Goal: Task Accomplishment & Management: Complete application form

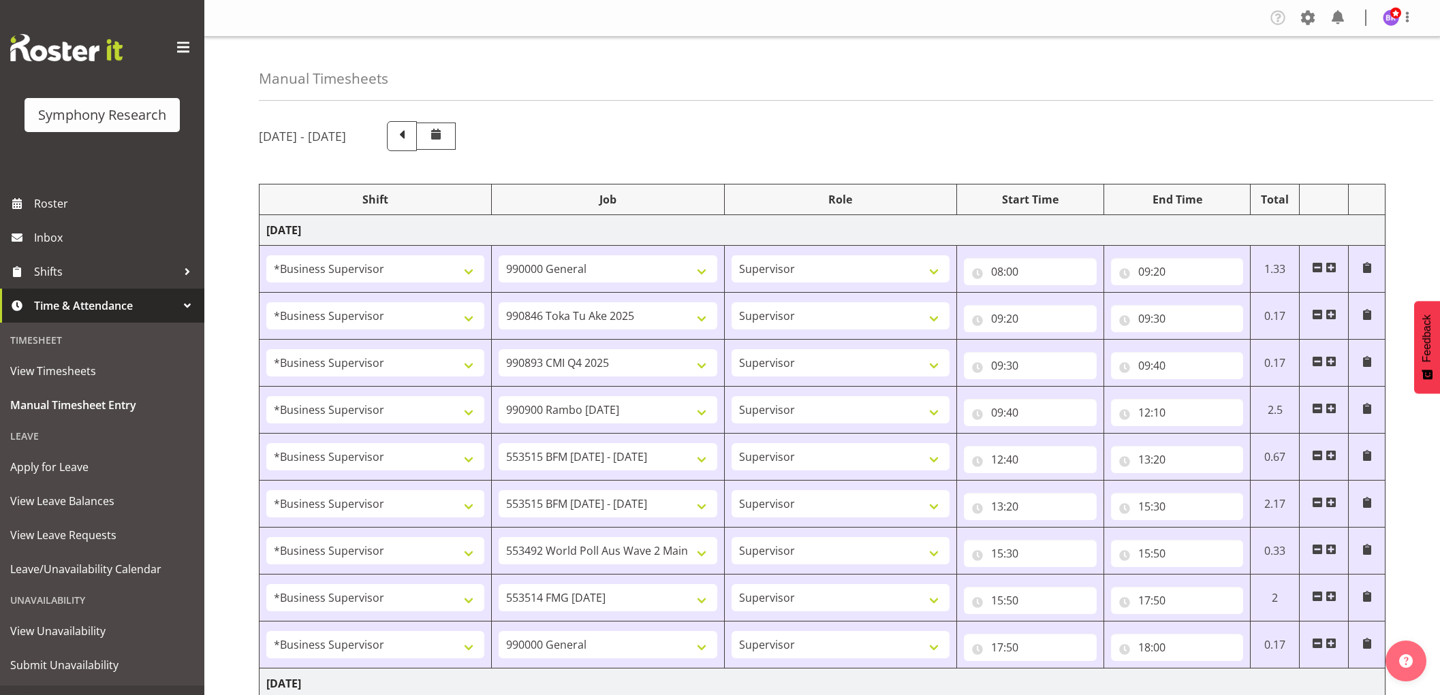
select select "1607"
select select "743"
select select "1607"
select select "9426"
select select "1607"
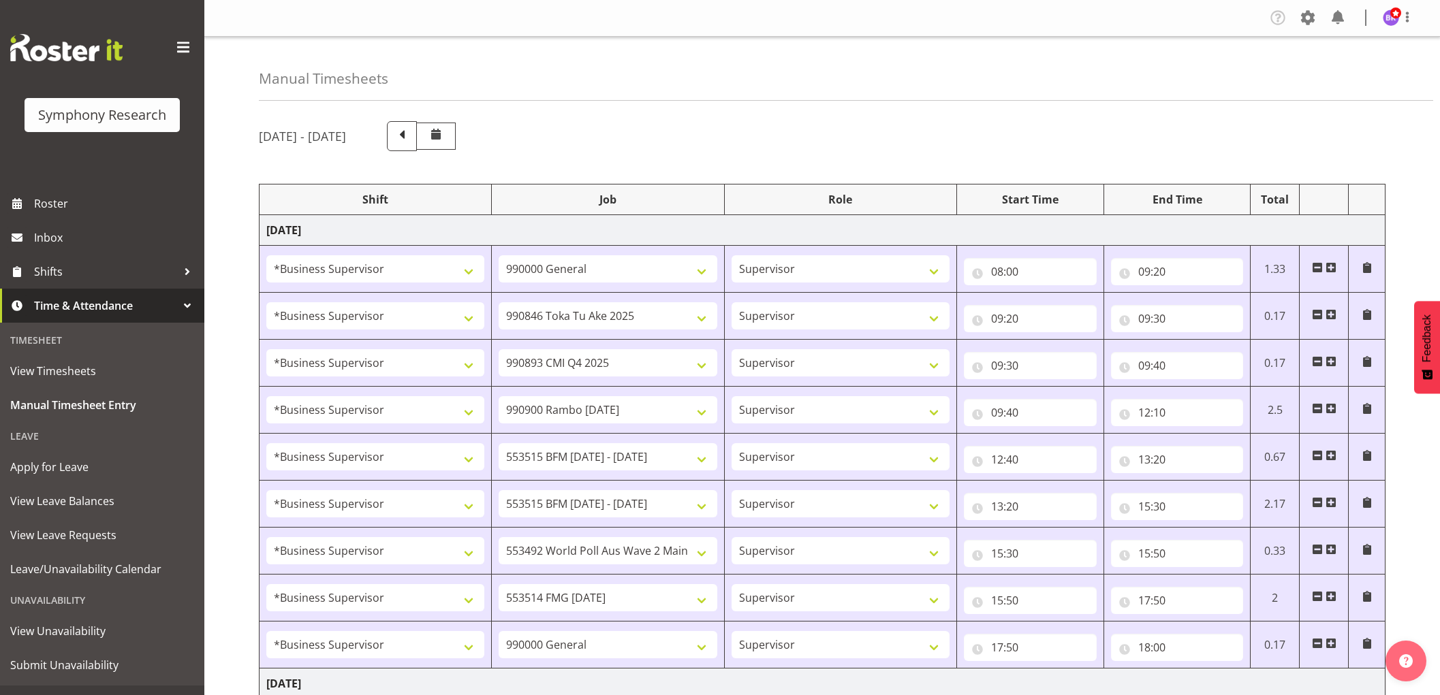
select select "10575"
select select "1607"
select select "10732"
select select "1607"
select select "10731"
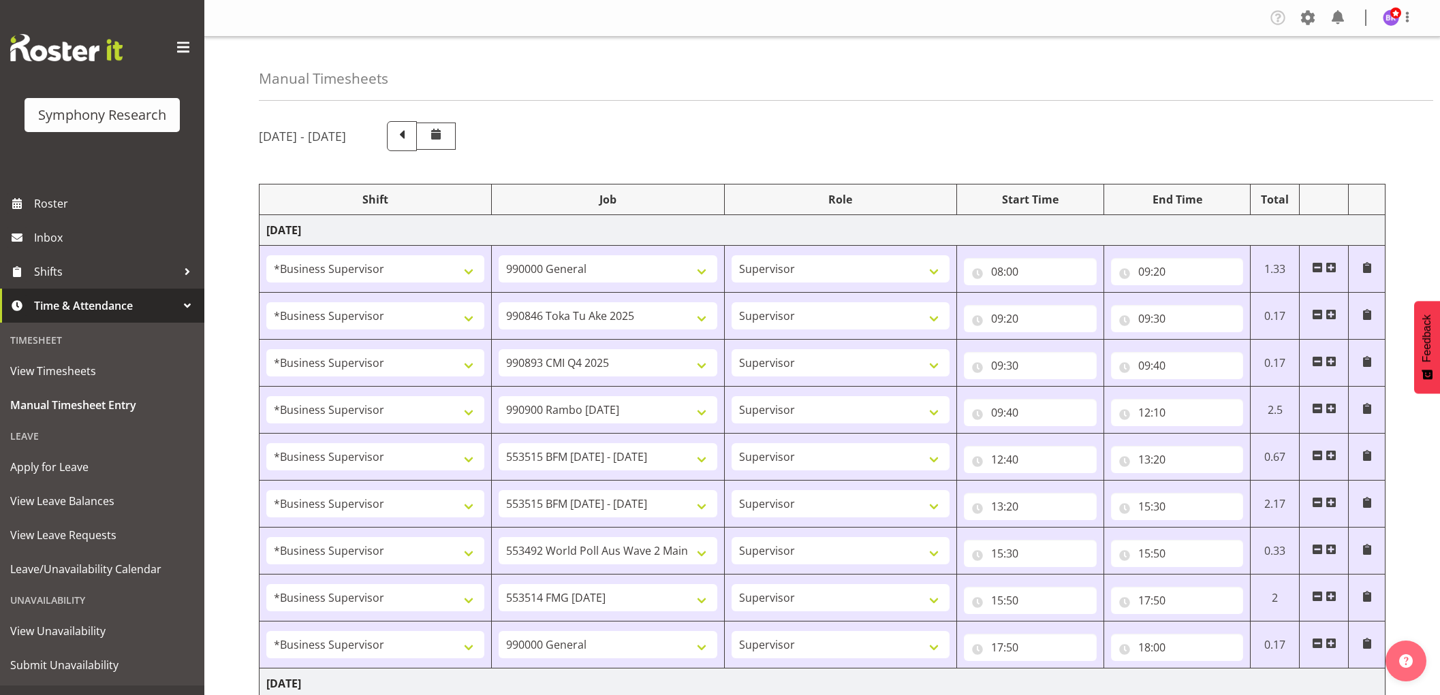
select select "1607"
select select "10731"
select select "1607"
select select "10499"
select select "1607"
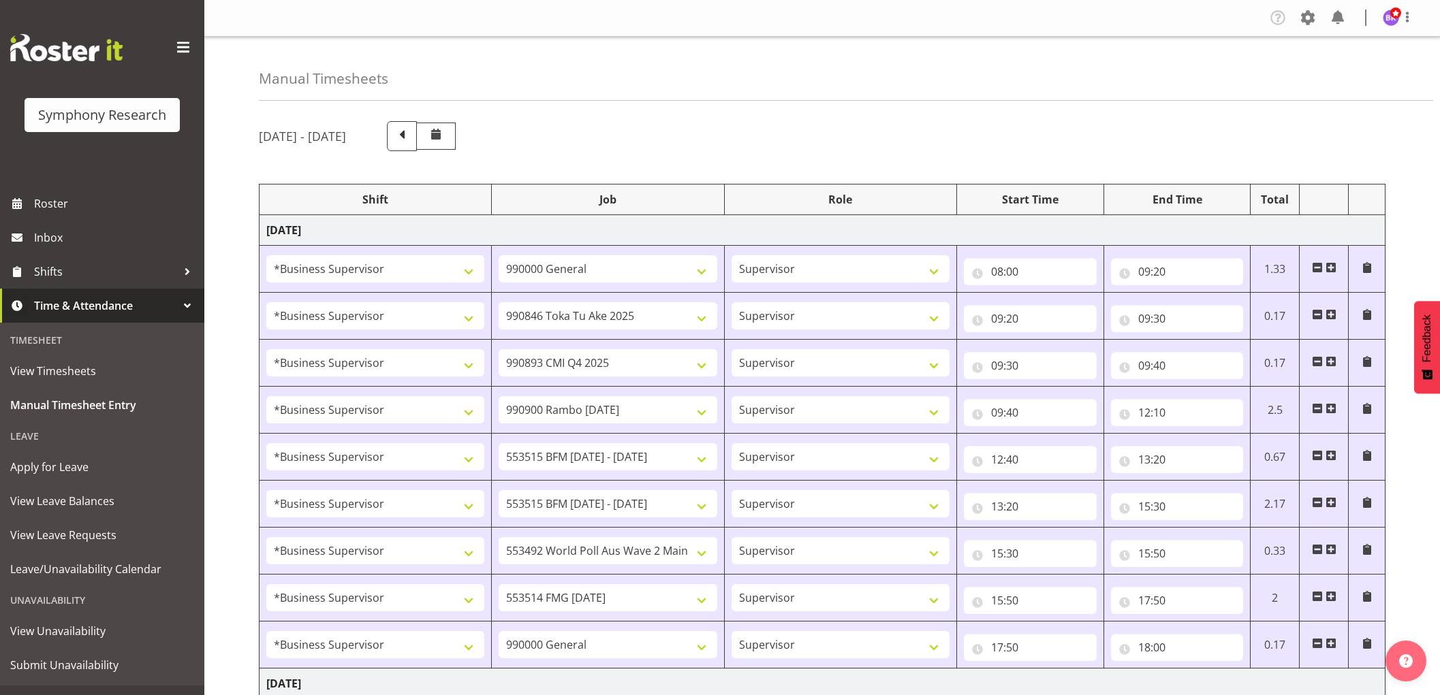
select select "10730"
select select "1607"
select select "743"
select select "1607"
select select "10527"
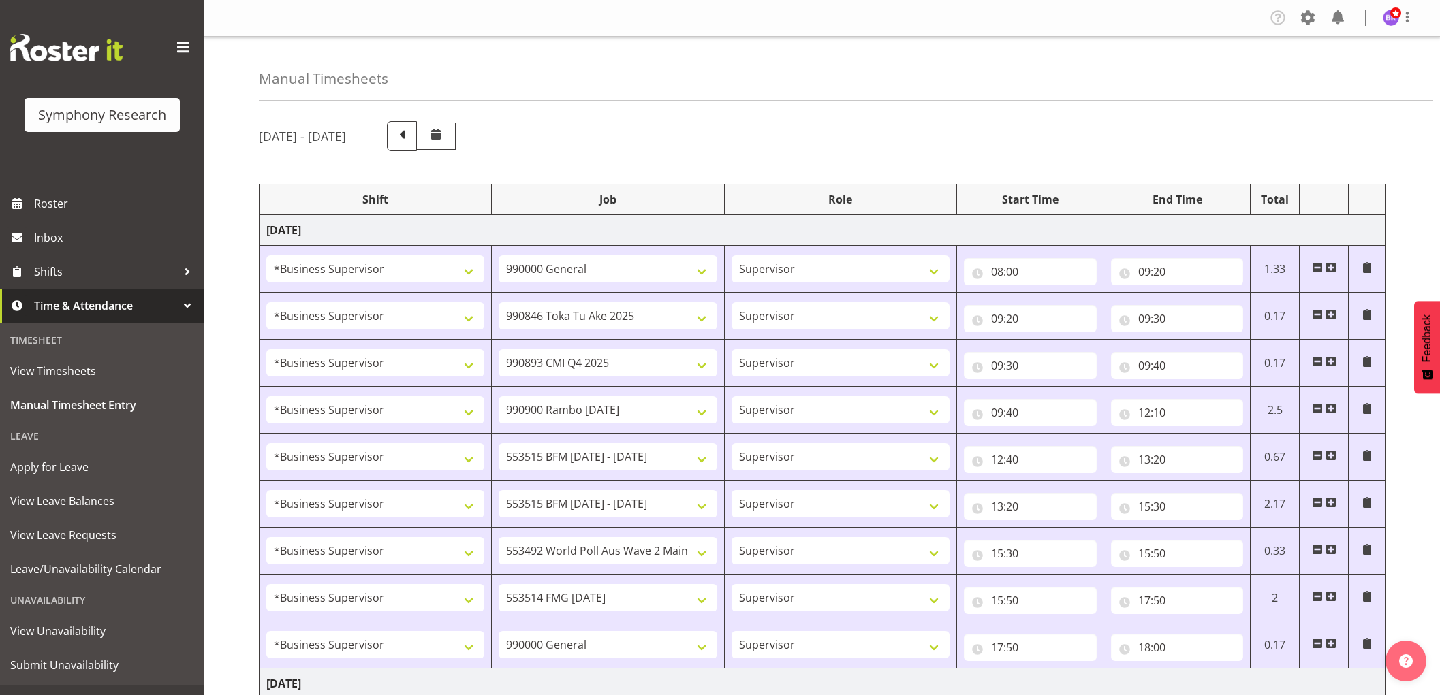
select select "1607"
select select "9426"
select select "1607"
select select "10575"
select select "1607"
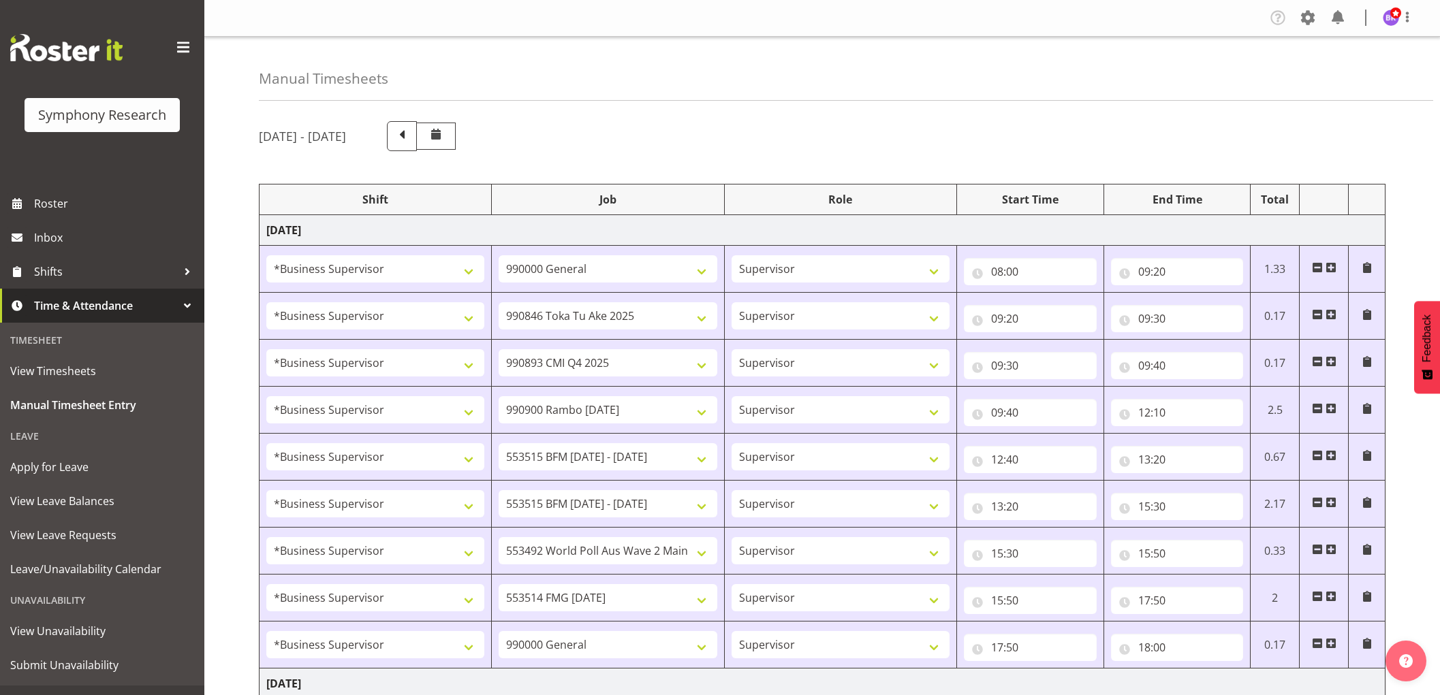
select select "10732"
select select "1607"
select select "10733"
select select "1607"
select select "10733"
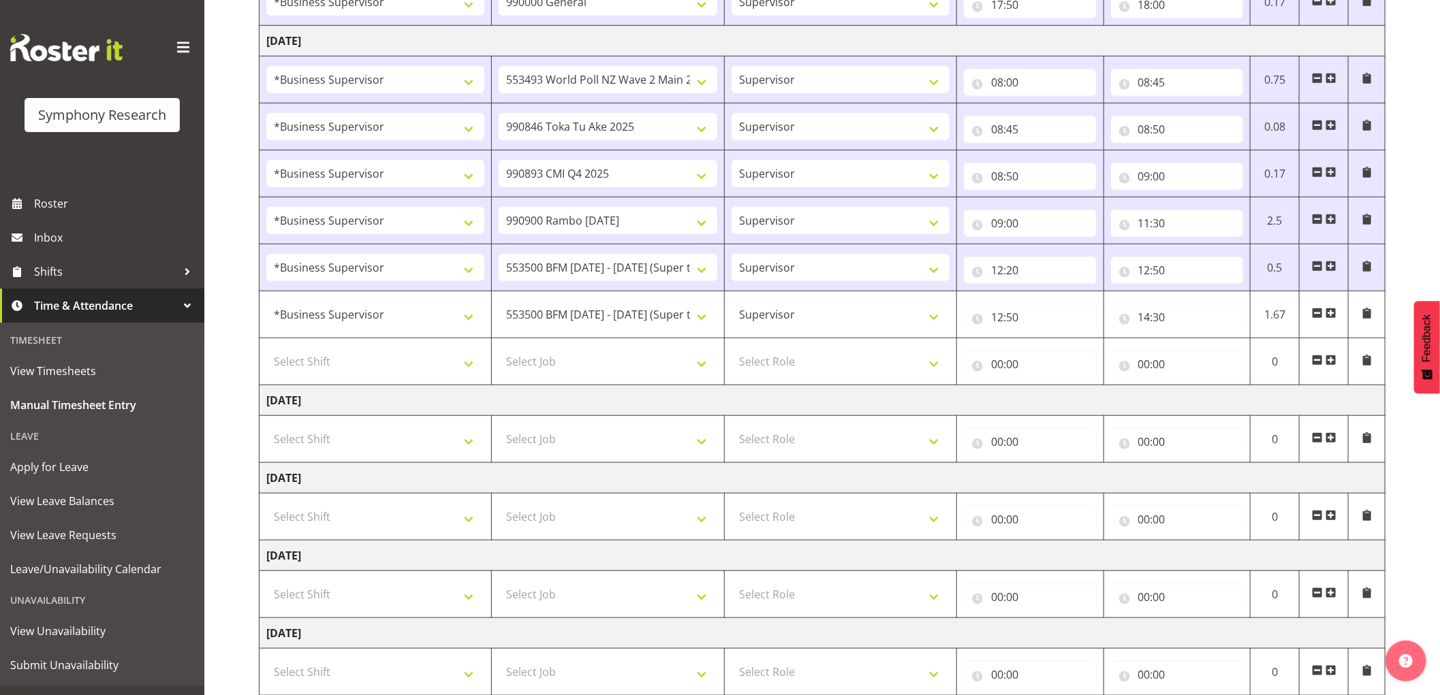
scroll to position [643, 0]
click at [432, 375] on select "Select Shift !!Weekend Residential (Roster IT Shift Label) *Business 9/10am ~ 4…" at bounding box center [375, 361] width 218 height 27
select select "1607"
click at [266, 349] on select "Select Shift !!Weekend Residential (Roster IT Shift Label) *Business 9/10am ~ 4…" at bounding box center [375, 361] width 218 height 27
click at [625, 362] on select "Select Job 550060 IF Admin 553492 World Poll Aus Wave 2 Main 2025 553493 World …" at bounding box center [608, 361] width 218 height 27
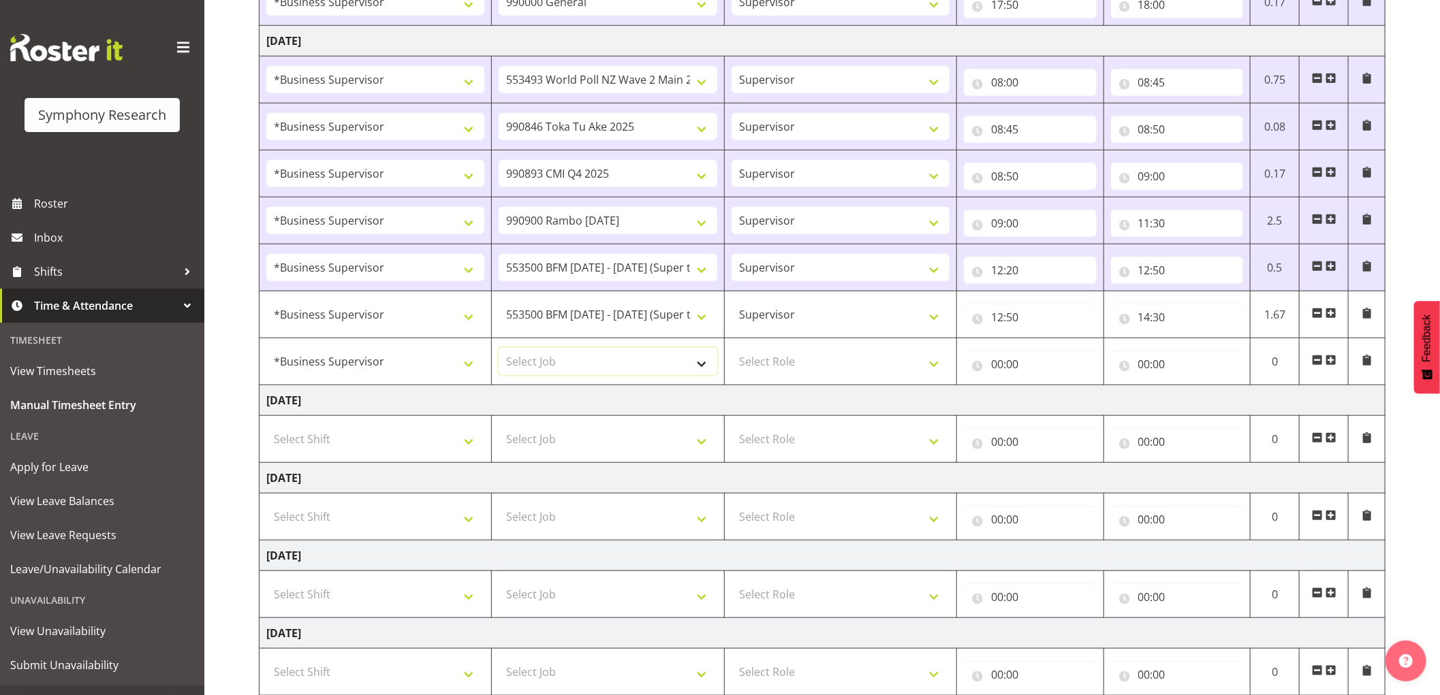
select select "10730"
click at [499, 349] on select "Select Job 550060 IF Admin 553492 World Poll Aus Wave 2 Main 2025 553493 World …" at bounding box center [608, 361] width 218 height 27
drag, startPoint x: 804, startPoint y: 363, endPoint x: 804, endPoint y: 375, distance: 11.6
click at [804, 363] on select "Select Role Supervisor Interviewing Briefing" at bounding box center [841, 361] width 218 height 27
select select "45"
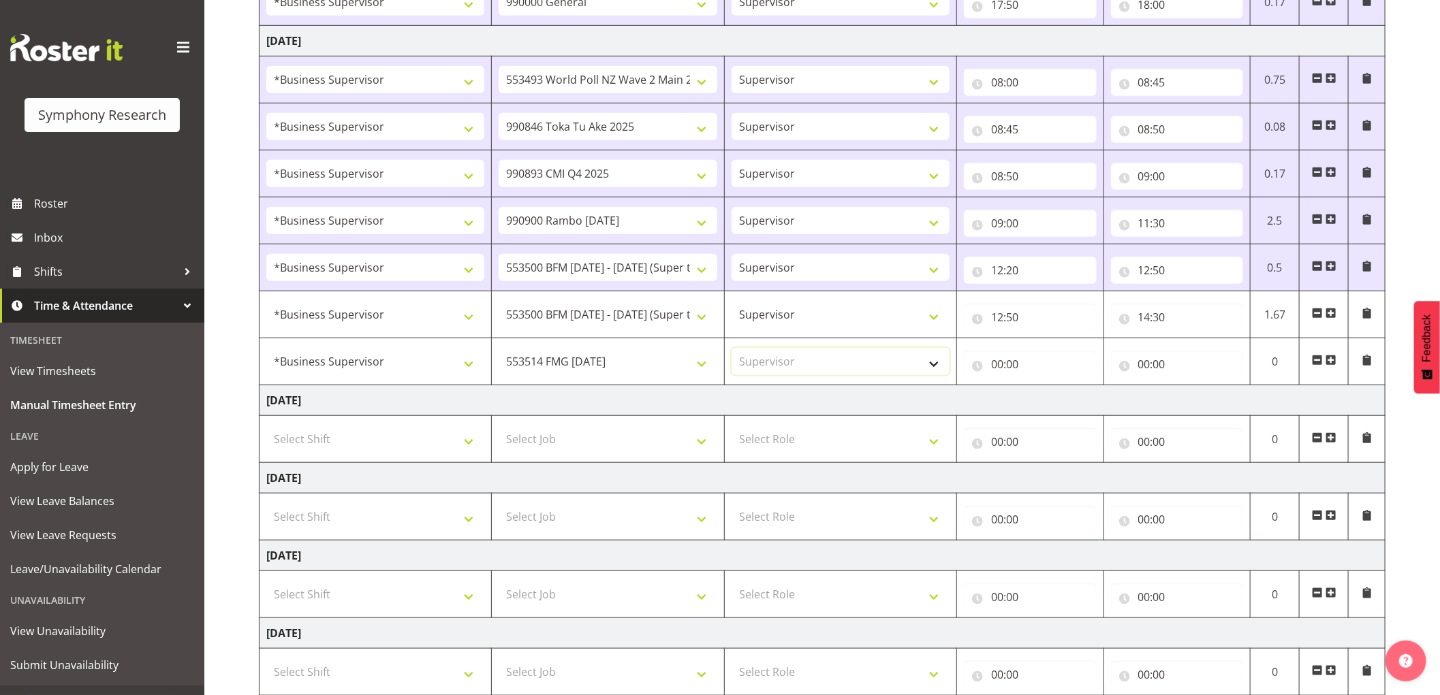
click at [732, 349] on select "Select Role Supervisor Interviewing Briefing" at bounding box center [841, 361] width 218 height 27
click at [1000, 371] on input "00:00" at bounding box center [1030, 364] width 133 height 27
click at [1054, 401] on select "00 01 02 03 04 05 06 07 08 09 10 11 12 13 14 15 16 17 18 19 20 21 22 23" at bounding box center [1056, 399] width 31 height 27
select select "14"
click at [1041, 387] on select "00 01 02 03 04 05 06 07 08 09 10 11 12 13 14 15 16 17 18 19 20 21 22 23" at bounding box center [1056, 399] width 31 height 27
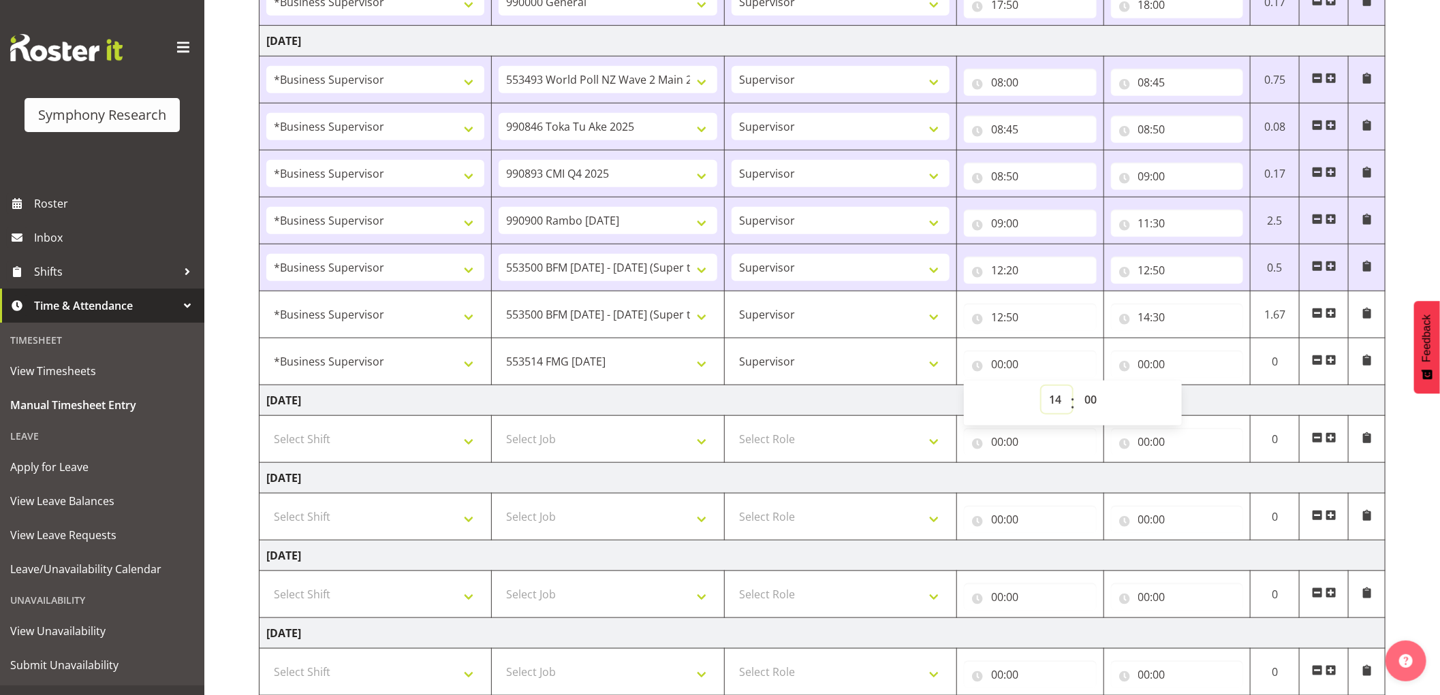
type input "14:00"
click at [1097, 407] on select "00 01 02 03 04 05 06 07 08 09 10 11 12 13 14 15 16 17 18 19 20 21 22 23 24 25 2…" at bounding box center [1092, 399] width 31 height 27
select select "30"
click at [1077, 387] on select "00 01 02 03 04 05 06 07 08 09 10 11 12 13 14 15 16 17 18 19 20 21 22 23 24 25 2…" at bounding box center [1092, 399] width 31 height 27
type input "14:30"
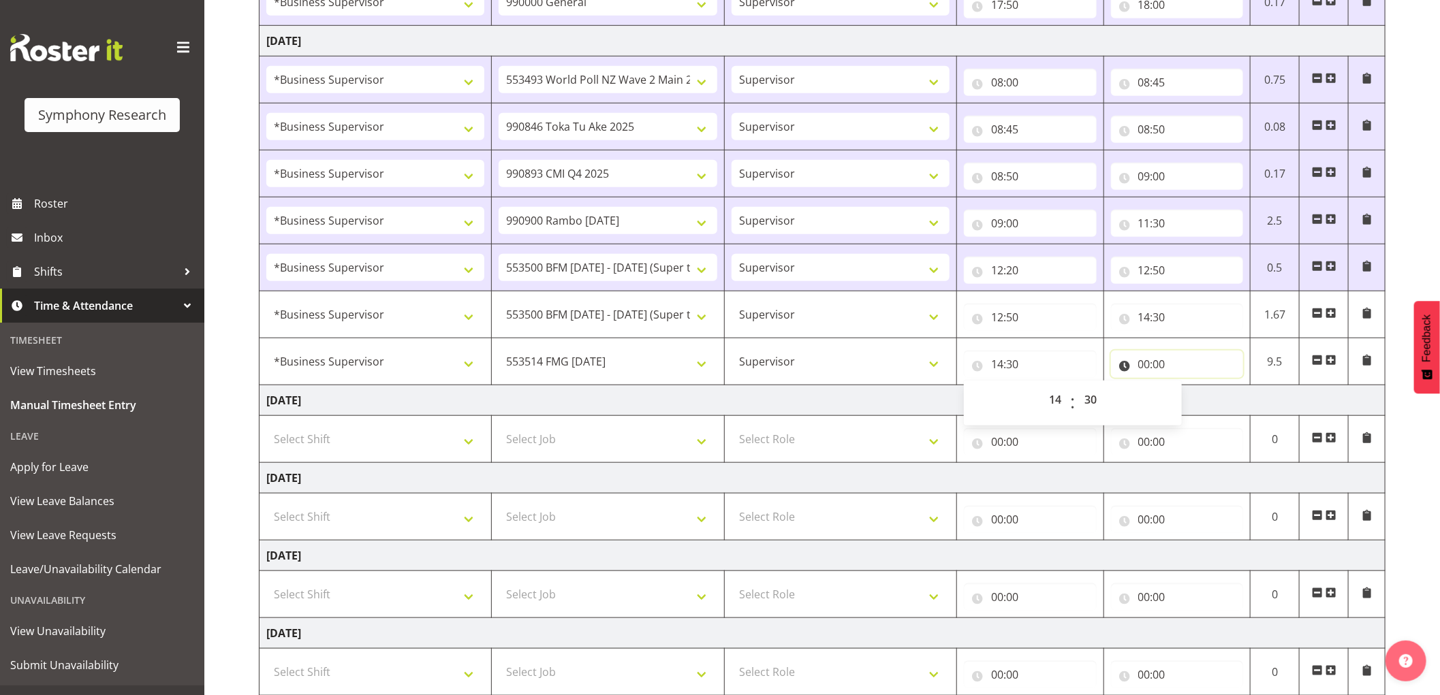
click at [1142, 368] on input "00:00" at bounding box center [1177, 364] width 133 height 27
click at [1204, 403] on select "00 01 02 03 04 05 06 07 08 09 10 11 12 13 14 15 16 17 18 19 20 21 22 23" at bounding box center [1204, 399] width 31 height 27
select select "16"
click at [1189, 387] on select "00 01 02 03 04 05 06 07 08 09 10 11 12 13 14 15 16 17 18 19 20 21 22 23" at bounding box center [1204, 399] width 31 height 27
type input "16:00"
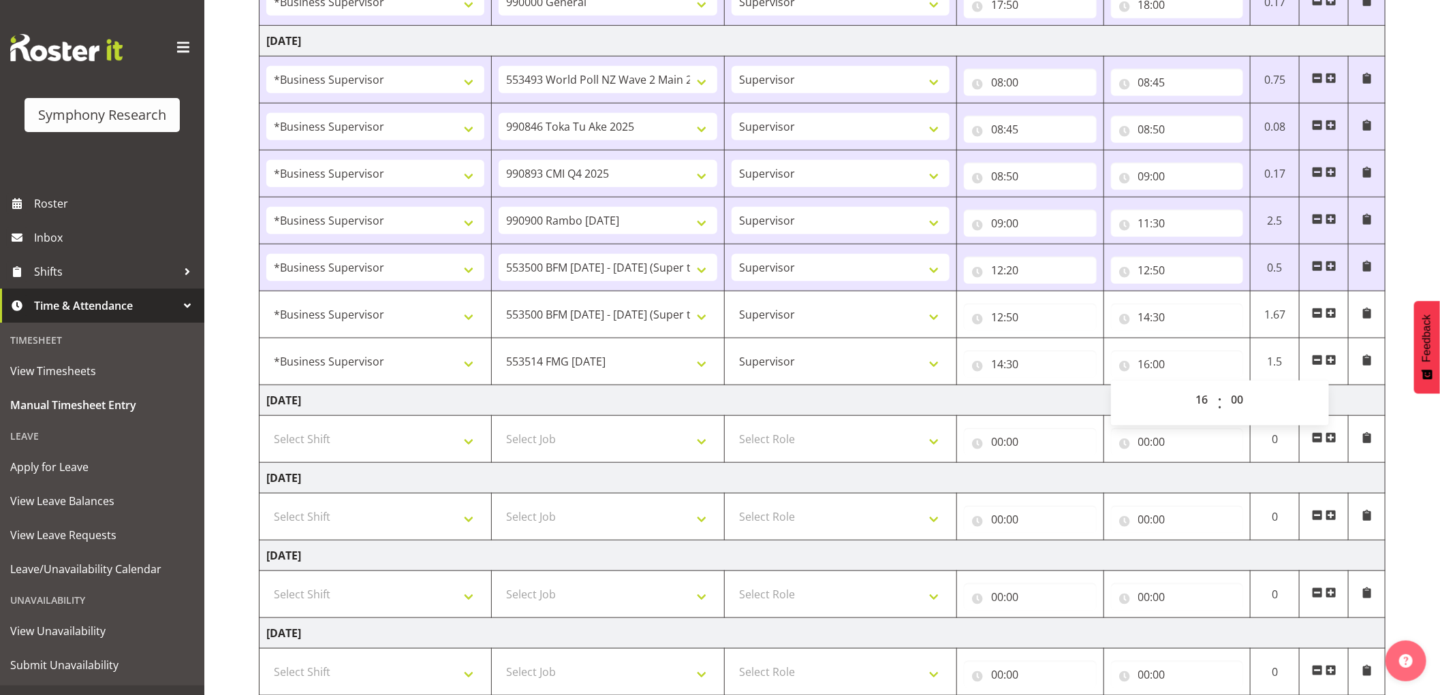
click at [1334, 362] on span at bounding box center [1330, 360] width 11 height 11
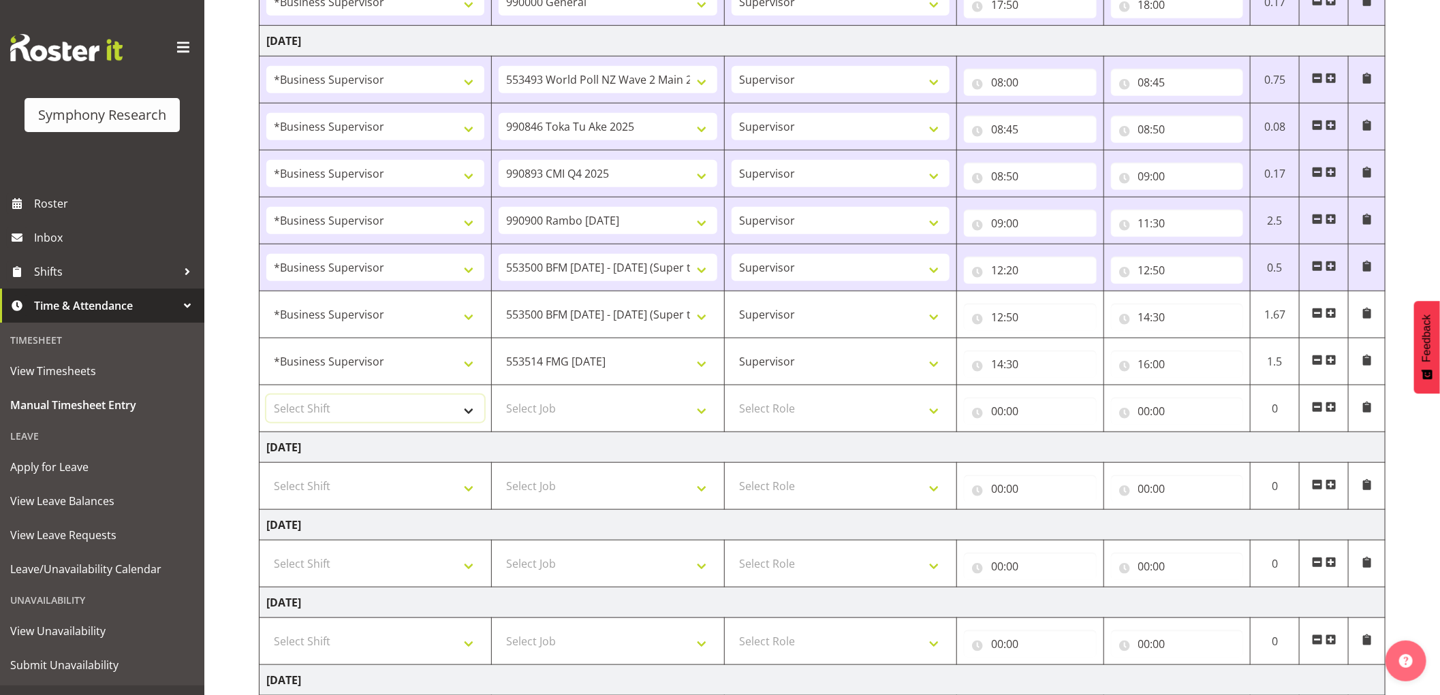
click at [450, 400] on select "Select Shift !!Weekend Residential (Roster IT Shift Label) *Business 9/10am ~ 4…" at bounding box center [375, 408] width 218 height 27
select select "1607"
click at [266, 396] on select "Select Shift !!Weekend Residential (Roster IT Shift Label) *Business 9/10am ~ 4…" at bounding box center [375, 408] width 218 height 27
click at [617, 409] on select "Select Job 550060 IF Admin 553492 World Poll Aus Wave 2 Main 2025 553493 World …" at bounding box center [608, 408] width 218 height 27
select select "10499"
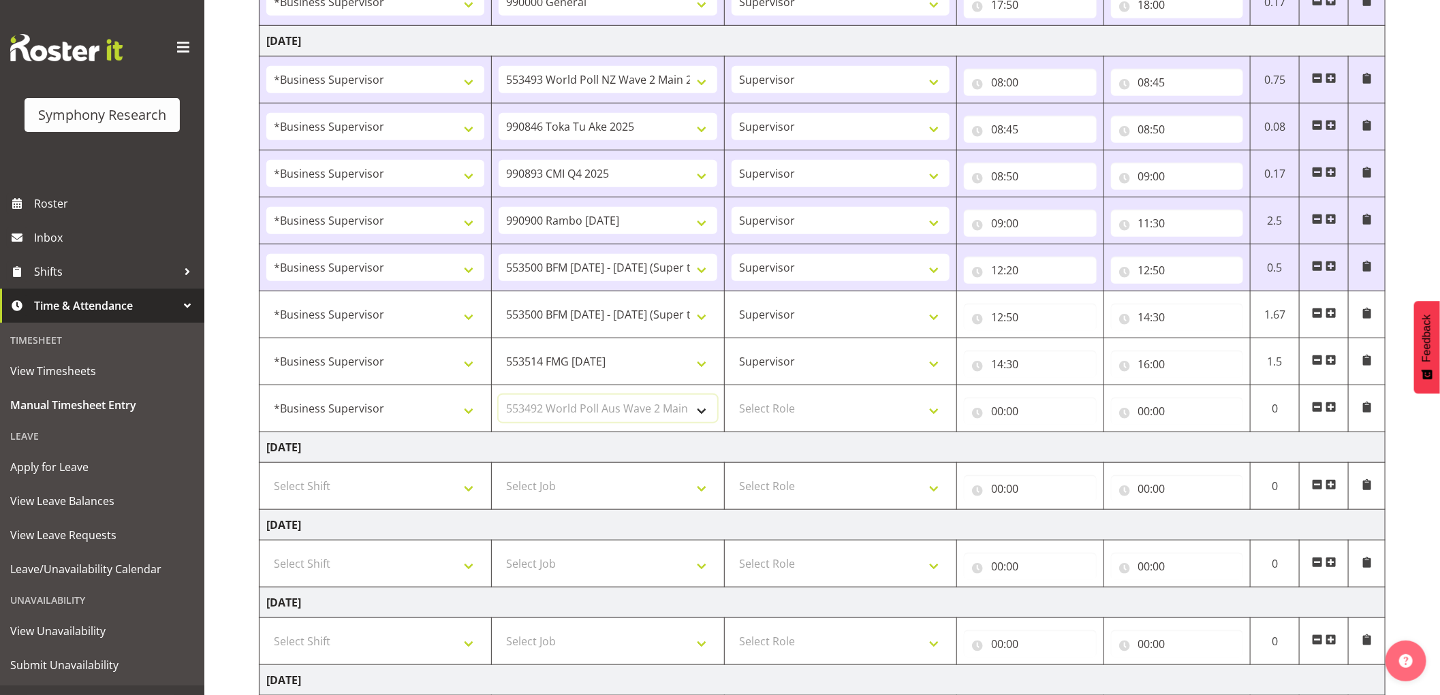
click at [499, 396] on select "Select Job 550060 IF Admin 553492 World Poll Aus Wave 2 Main 2025 553493 World …" at bounding box center [608, 408] width 218 height 27
click at [807, 413] on select "Select Role Supervisor Interviewing Briefing" at bounding box center [841, 408] width 218 height 27
select select "45"
click at [732, 396] on select "Select Role Supervisor Interviewing Briefing" at bounding box center [841, 408] width 218 height 27
click at [1003, 413] on input "00:00" at bounding box center [1030, 411] width 133 height 27
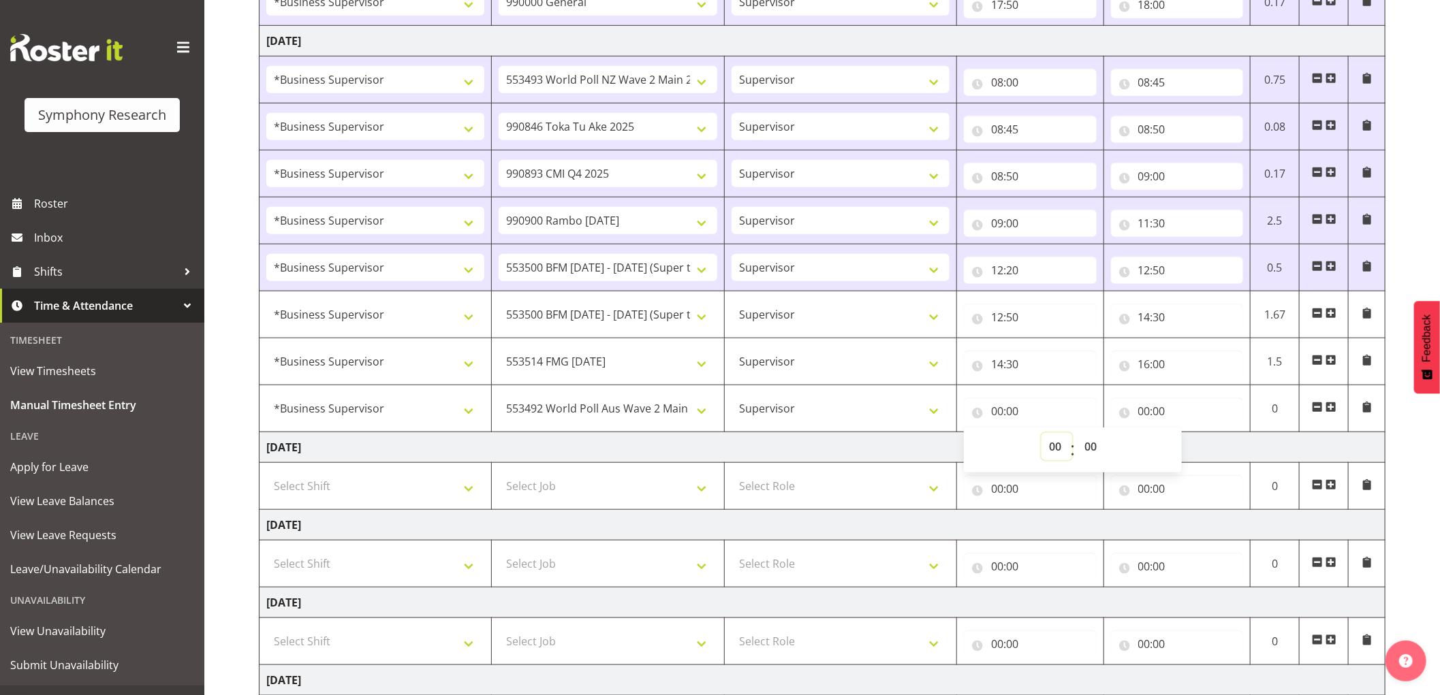
click at [1050, 448] on select "00 01 02 03 04 05 06 07 08 09 10 11 12 13 14 15 16 17 18 19 20 21 22 23" at bounding box center [1056, 446] width 31 height 27
select select "16"
click at [1041, 435] on select "00 01 02 03 04 05 06 07 08 09 10 11 12 13 14 15 16 17 18 19 20 21 22 23" at bounding box center [1056, 446] width 31 height 27
type input "16:00"
click at [1148, 412] on input "00:00" at bounding box center [1177, 411] width 133 height 27
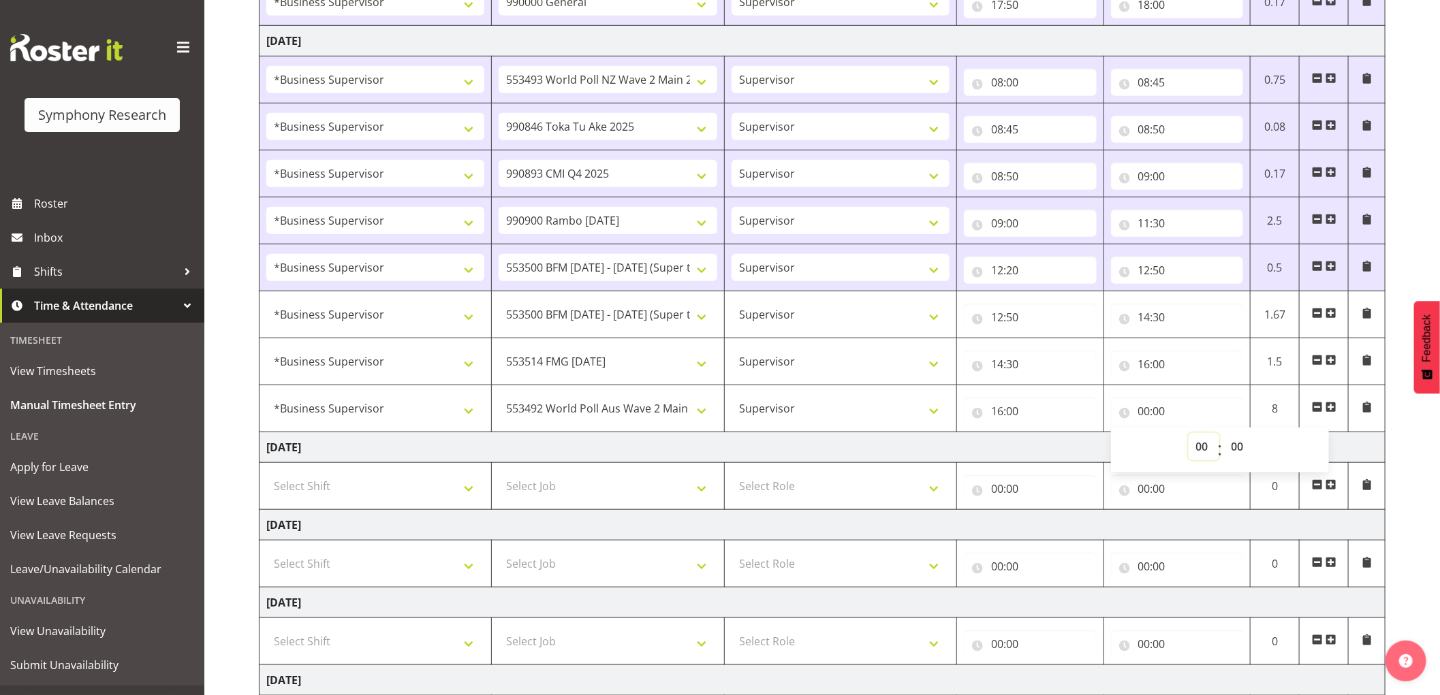
click at [1197, 445] on select "00 01 02 03 04 05 06 07 08 09 10 11 12 13 14 15 16 17 18 19 20 21 22 23" at bounding box center [1204, 446] width 31 height 27
select select "18"
click at [1189, 435] on select "00 01 02 03 04 05 06 07 08 09 10 11 12 13 14 15 16 17 18 19 20 21 22 23" at bounding box center [1204, 446] width 31 height 27
type input "18:00"
click at [1234, 444] on select "00 01 02 03 04 05 06 07 08 09 10 11 12 13 14 15 16 17 18 19 20 21 22 23 24 25 2…" at bounding box center [1239, 446] width 31 height 27
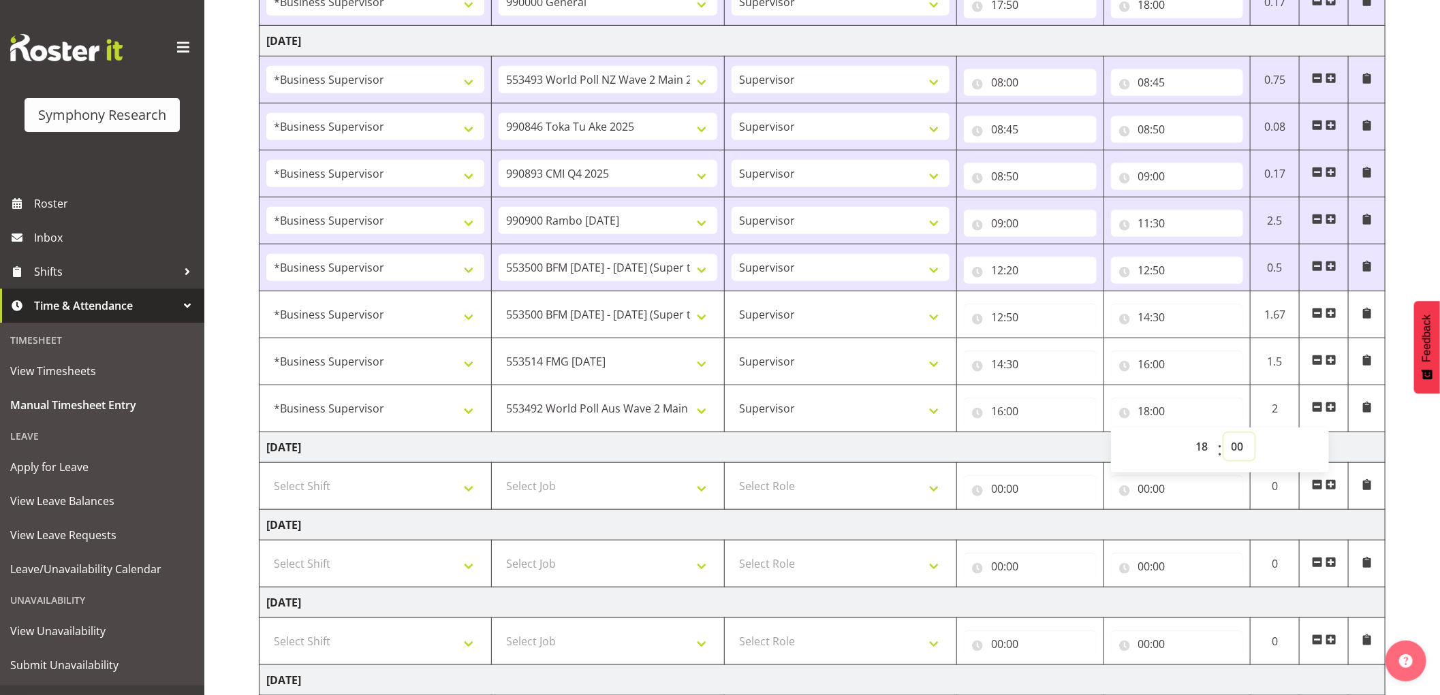
select select "50"
click at [1224, 435] on select "00 01 02 03 04 05 06 07 08 09 10 11 12 13 14 15 16 17 18 19 20 21 22 23 24 25 2…" at bounding box center [1239, 446] width 31 height 27
type input "18:50"
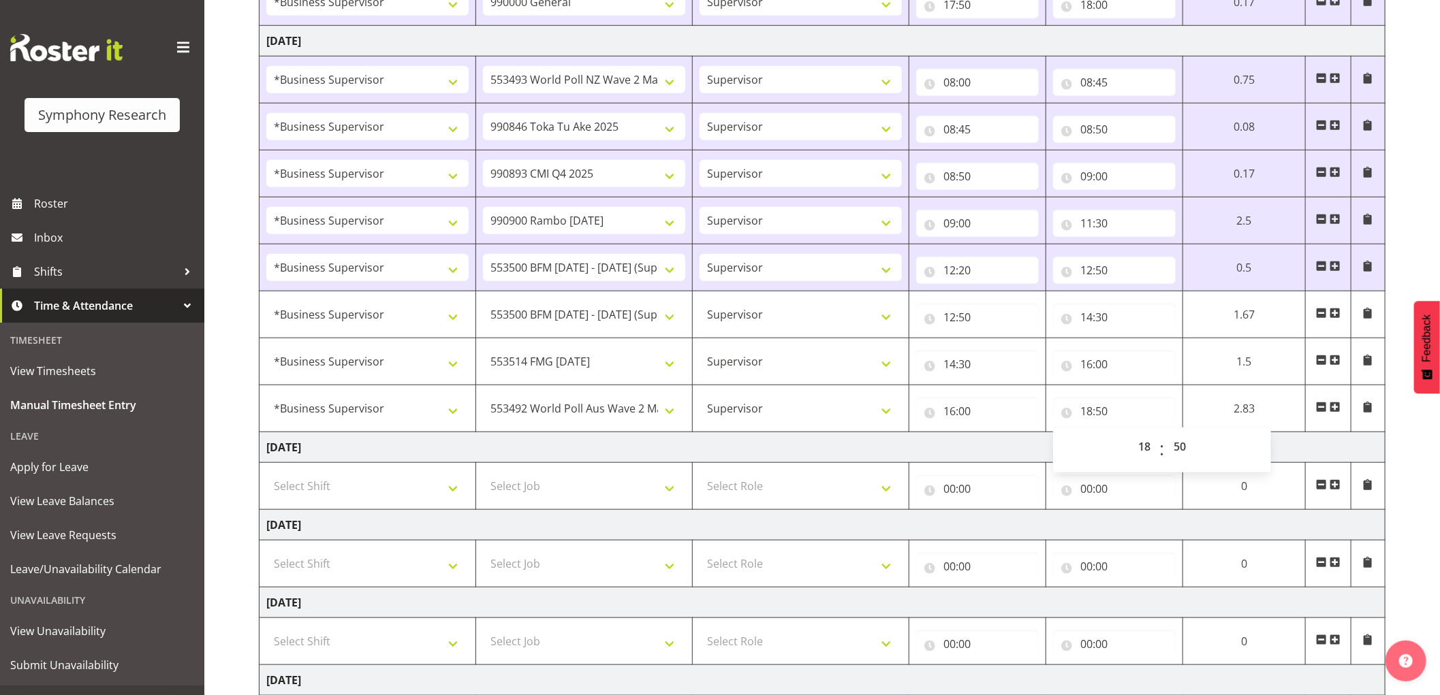
click at [1336, 410] on span at bounding box center [1335, 407] width 11 height 11
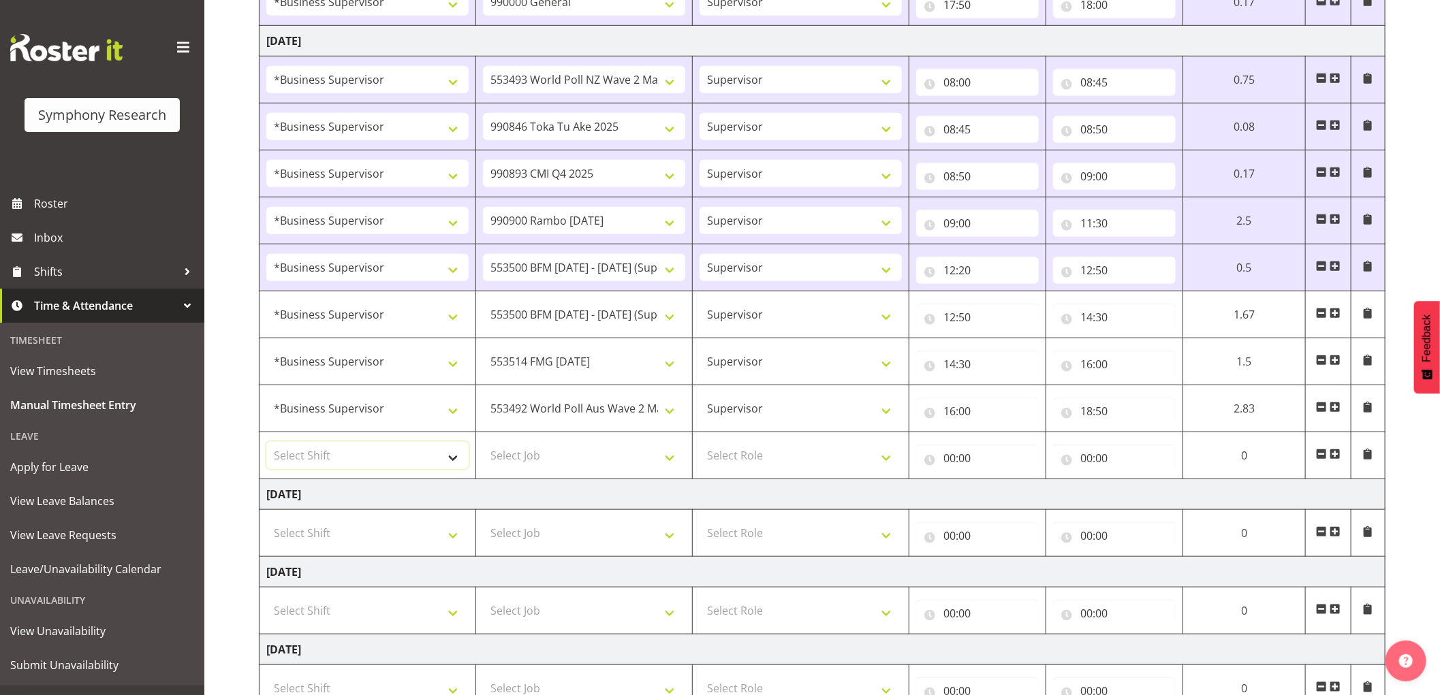
click at [413, 465] on select "Select Shift !!Weekend Residential (Roster IT Shift Label) *Business 9/10am ~ 4…" at bounding box center [367, 455] width 202 height 27
select select "1607"
click at [266, 443] on select "Select Shift !!Weekend Residential (Roster IT Shift Label) *Business 9/10am ~ 4…" at bounding box center [367, 455] width 202 height 27
click at [578, 468] on select "Select Job 550060 IF Admin 553492 World Poll Aus Wave 2 Main 2025 553493 World …" at bounding box center [584, 455] width 202 height 27
select select "743"
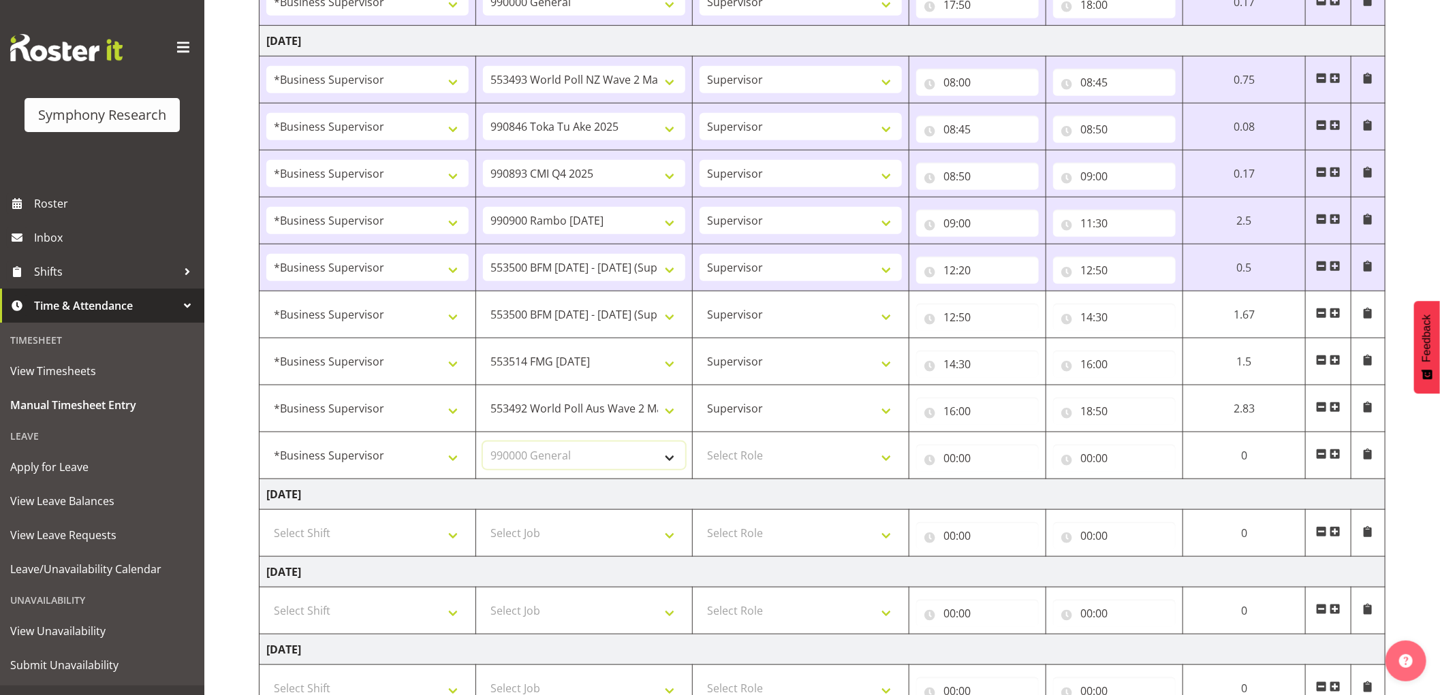
click at [483, 443] on select "Select Job 550060 IF Admin 553492 World Poll Aus Wave 2 Main 2025 553493 World …" at bounding box center [584, 455] width 202 height 27
click at [812, 465] on select "Select Role Supervisor Interviewing Briefing" at bounding box center [801, 455] width 202 height 27
select select "45"
click at [700, 443] on select "Select Role Supervisor Interviewing Briefing" at bounding box center [801, 455] width 202 height 27
click at [942, 456] on input "00:00" at bounding box center [977, 458] width 123 height 27
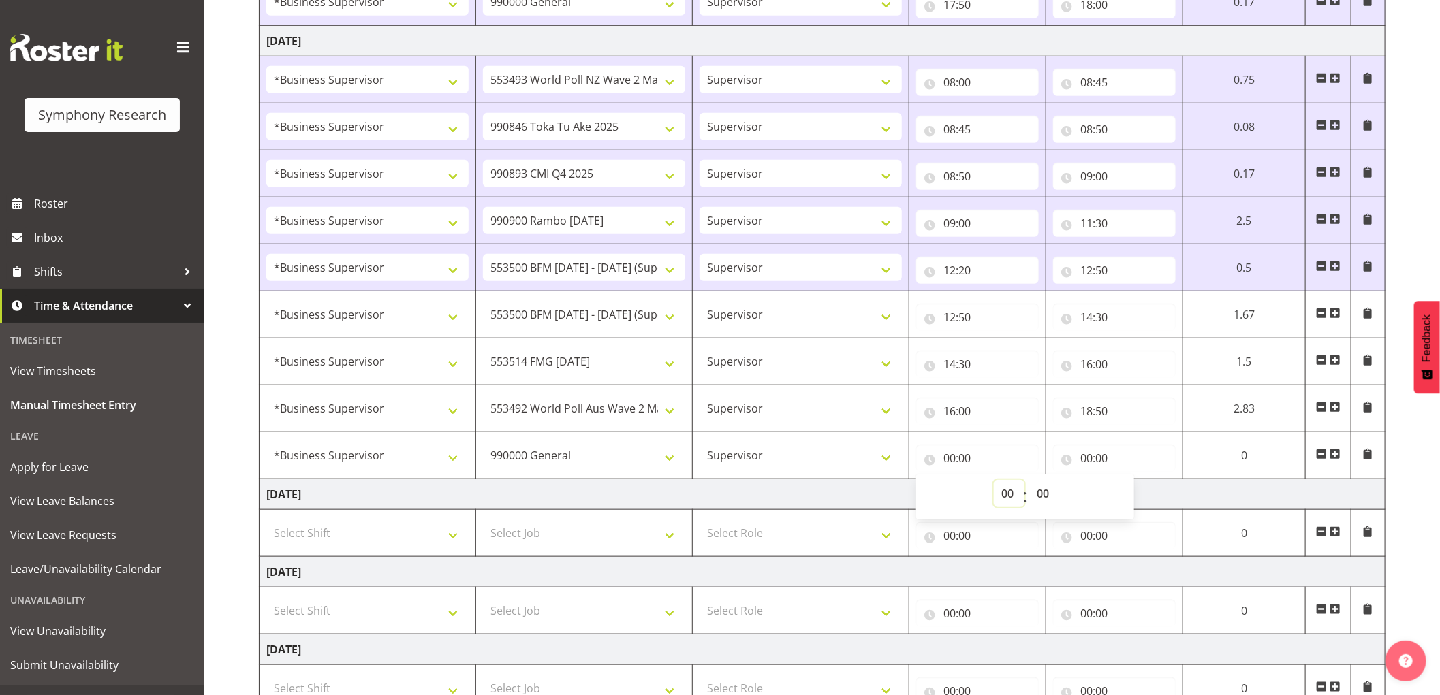
click at [998, 493] on select "00 01 02 03 04 05 06 07 08 09 10 11 12 13 14 15 16 17 18 19 20 21 22 23" at bounding box center [1009, 493] width 31 height 27
select select "18"
click at [994, 482] on select "00 01 02 03 04 05 06 07 08 09 10 11 12 13 14 15 16 17 18 19 20 21 22 23" at bounding box center [1009, 493] width 31 height 27
type input "18:00"
click at [1037, 495] on select "00 01 02 03 04 05 06 07 08 09 10 11 12 13 14 15 16 17 18 19 20 21 22 23 24 25 2…" at bounding box center [1044, 493] width 31 height 27
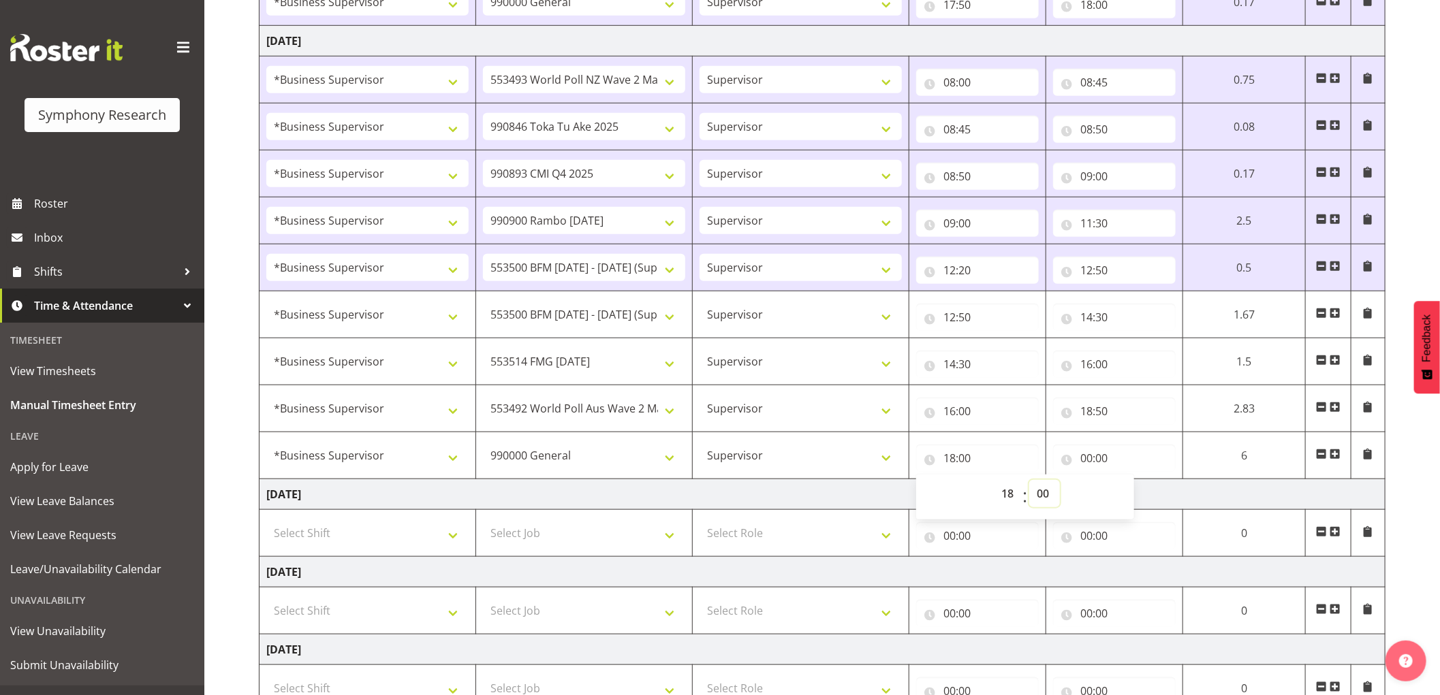
select select "50"
click at [1029, 482] on select "00 01 02 03 04 05 06 07 08 09 10 11 12 13 14 15 16 17 18 19 20 21 22 23 24 25 2…" at bounding box center [1044, 493] width 31 height 27
type input "18:50"
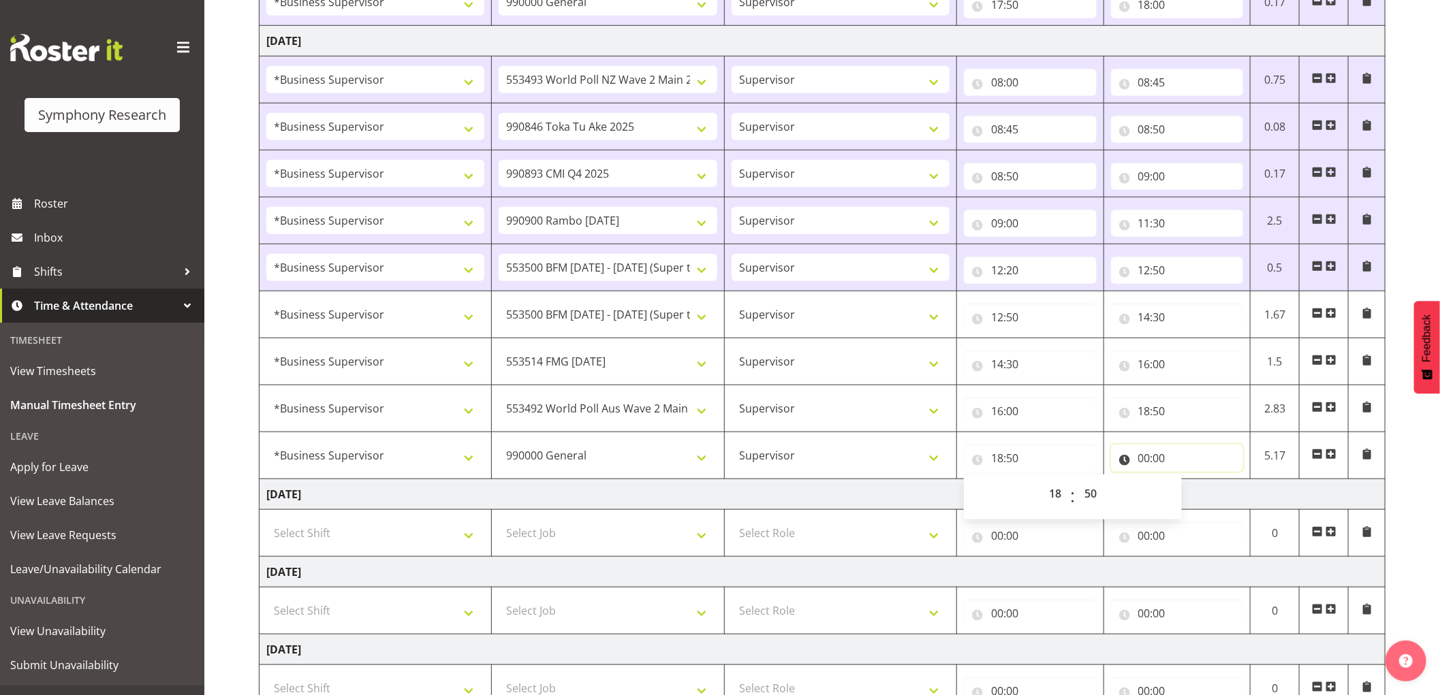
click at [1148, 458] on input "00:00" at bounding box center [1177, 458] width 133 height 27
click at [1197, 493] on select "00 01 02 03 04 05 06 07 08 09 10 11 12 13 14 15 16 17 18 19 20 21 22 23" at bounding box center [1204, 493] width 31 height 27
select select "18"
click at [1189, 482] on select "00 01 02 03 04 05 06 07 08 09 10 11 12 13 14 15 16 17 18 19 20 21 22 23" at bounding box center [1204, 493] width 31 height 27
type input "18:00"
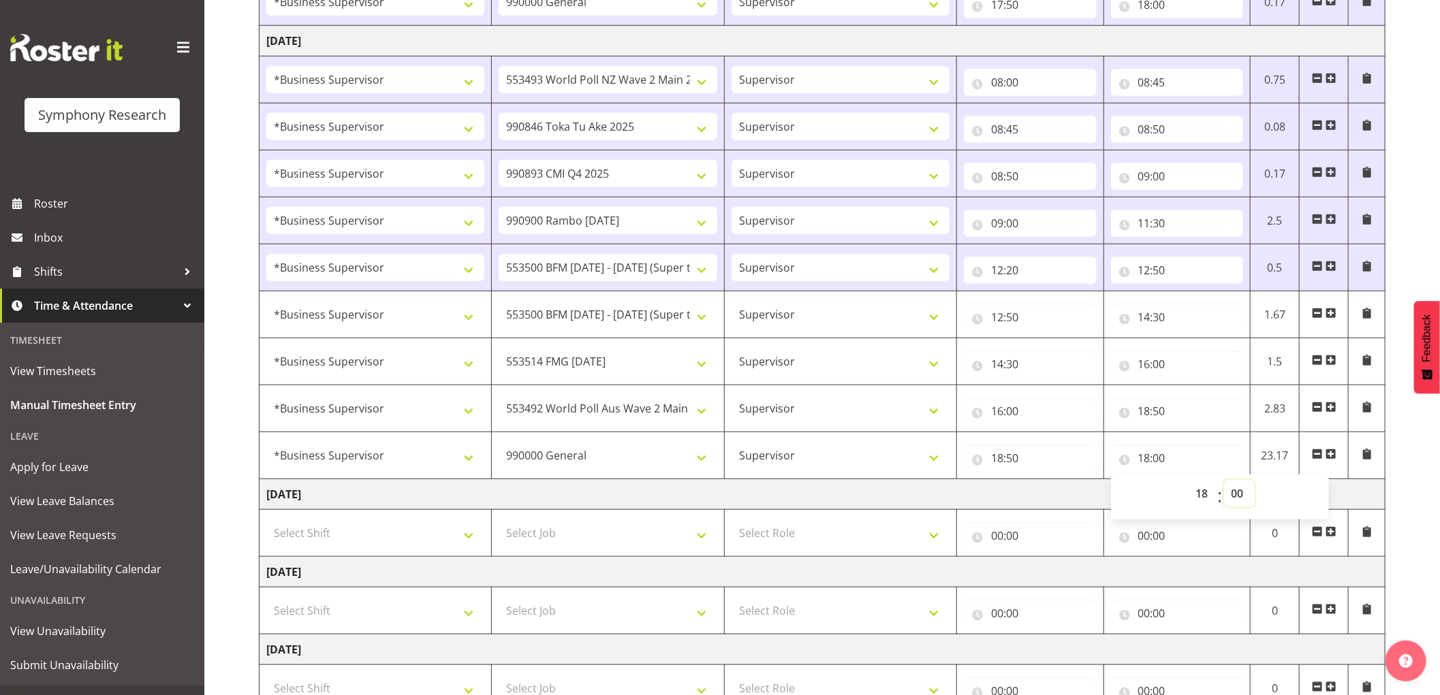
click at [1237, 492] on select "00 01 02 03 04 05 06 07 08 09 10 11 12 13 14 15 16 17 18 19 20 21 22 23 24 25 2…" at bounding box center [1239, 493] width 31 height 27
select select "55"
click at [1224, 482] on select "00 01 02 03 04 05 06 07 08 09 10 11 12 13 14 15 16 17 18 19 20 21 22 23 24 25 2…" at bounding box center [1239, 493] width 31 height 27
type input "18:55"
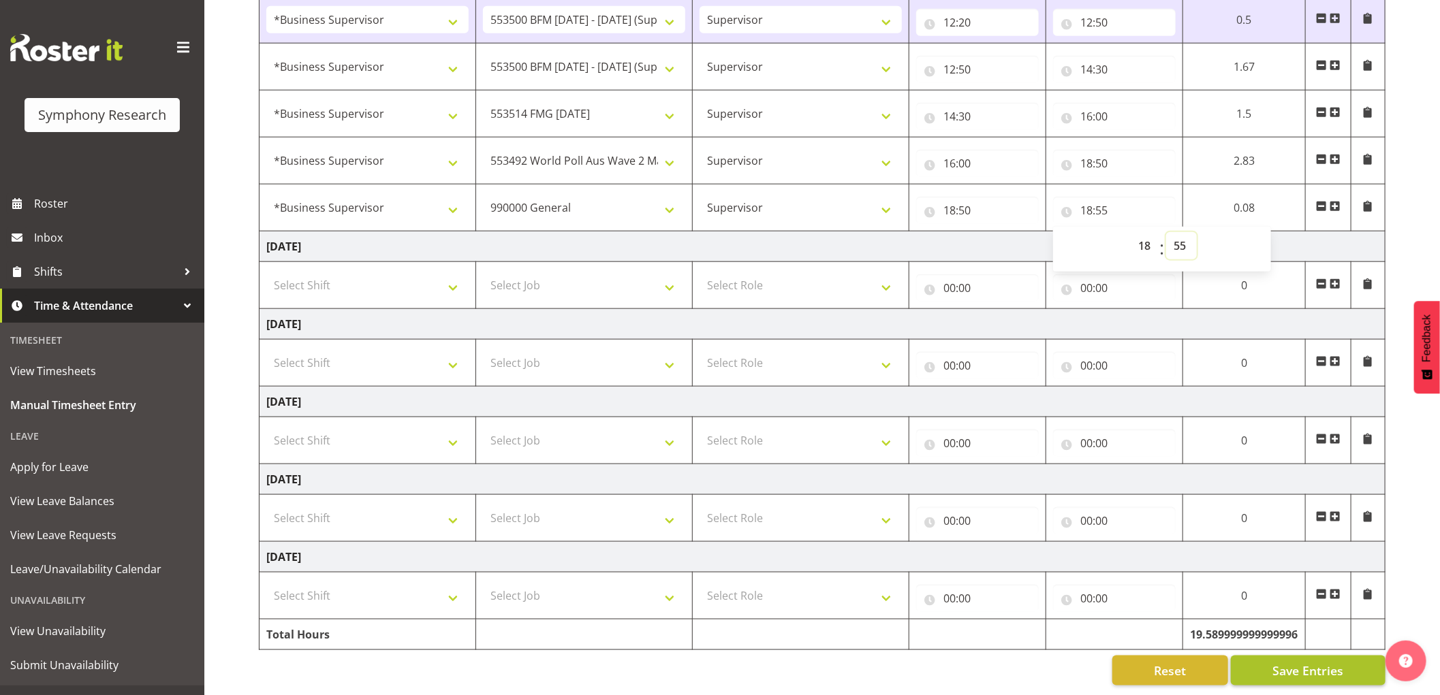
scroll to position [907, 0]
click at [1276, 661] on span "Save Entries" at bounding box center [1307, 670] width 71 height 18
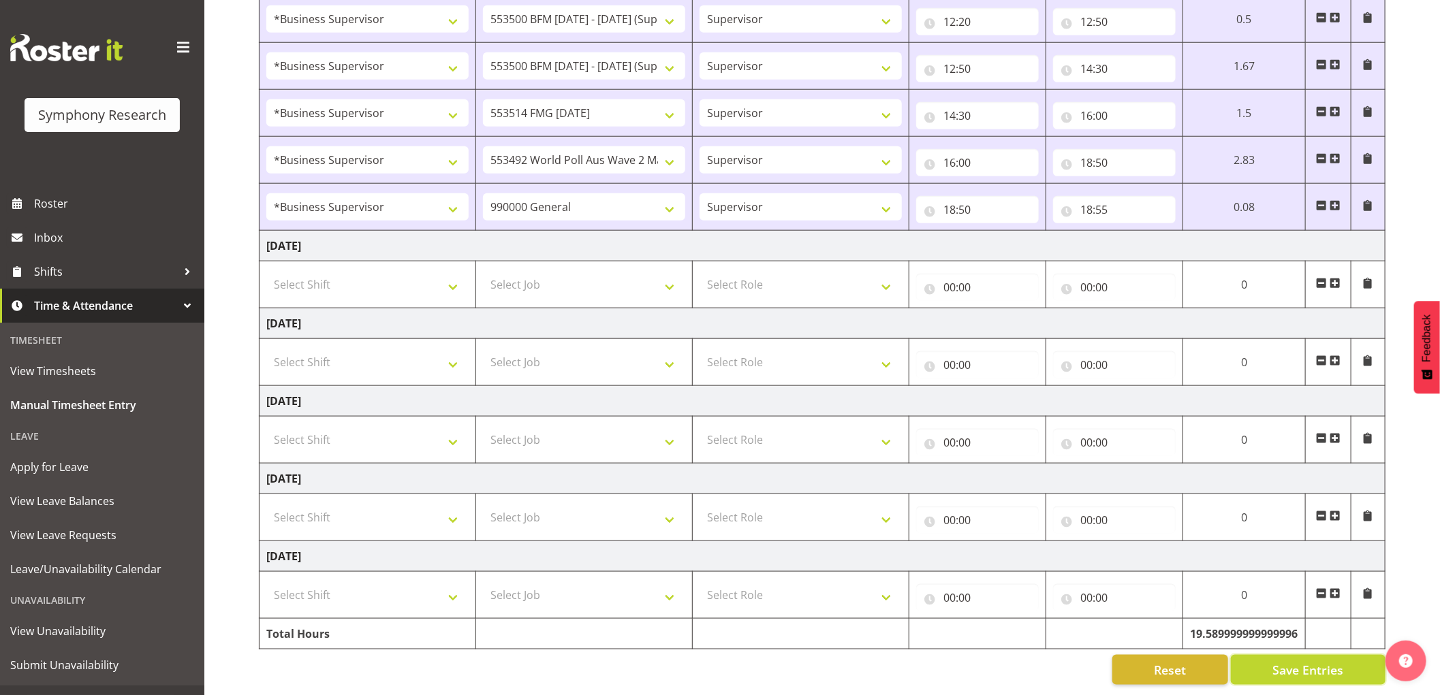
drag, startPoint x: 1306, startPoint y: 655, endPoint x: 1285, endPoint y: 633, distance: 30.8
click at [1306, 661] on span "Save Entries" at bounding box center [1307, 670] width 71 height 18
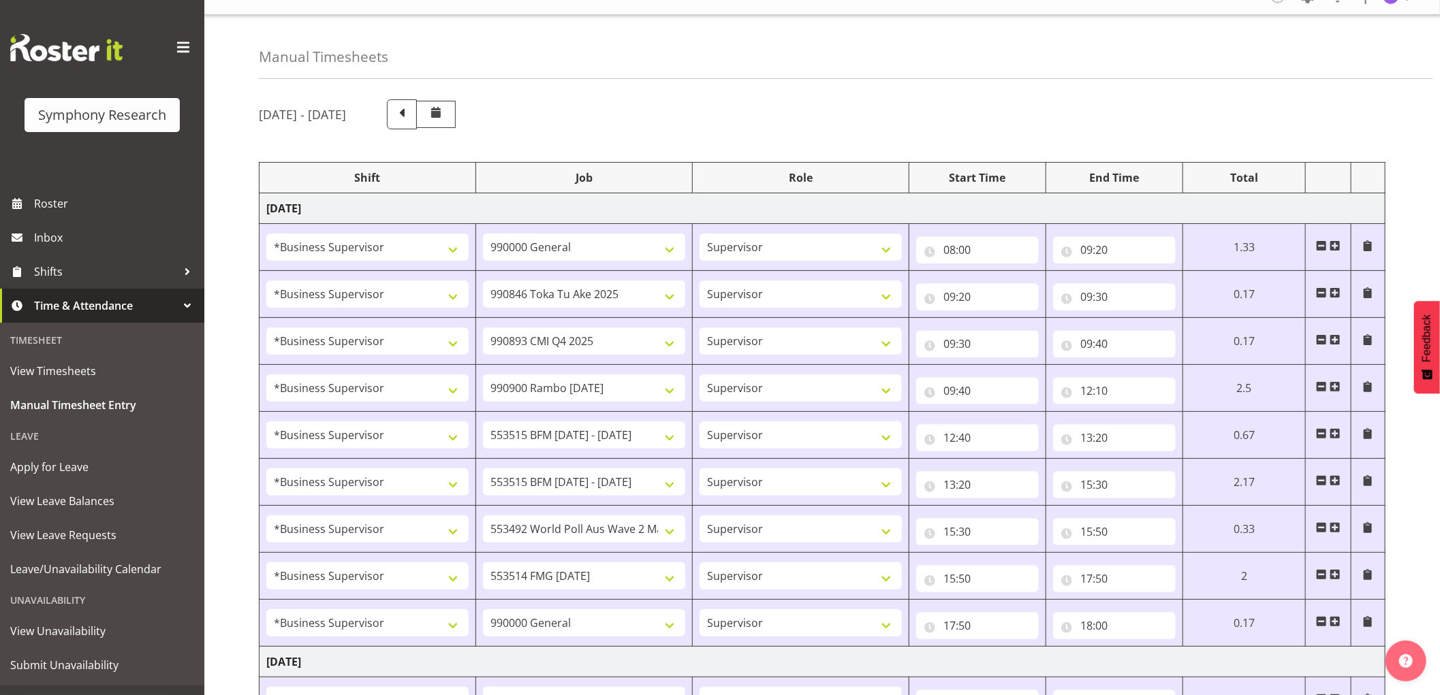
scroll to position [0, 0]
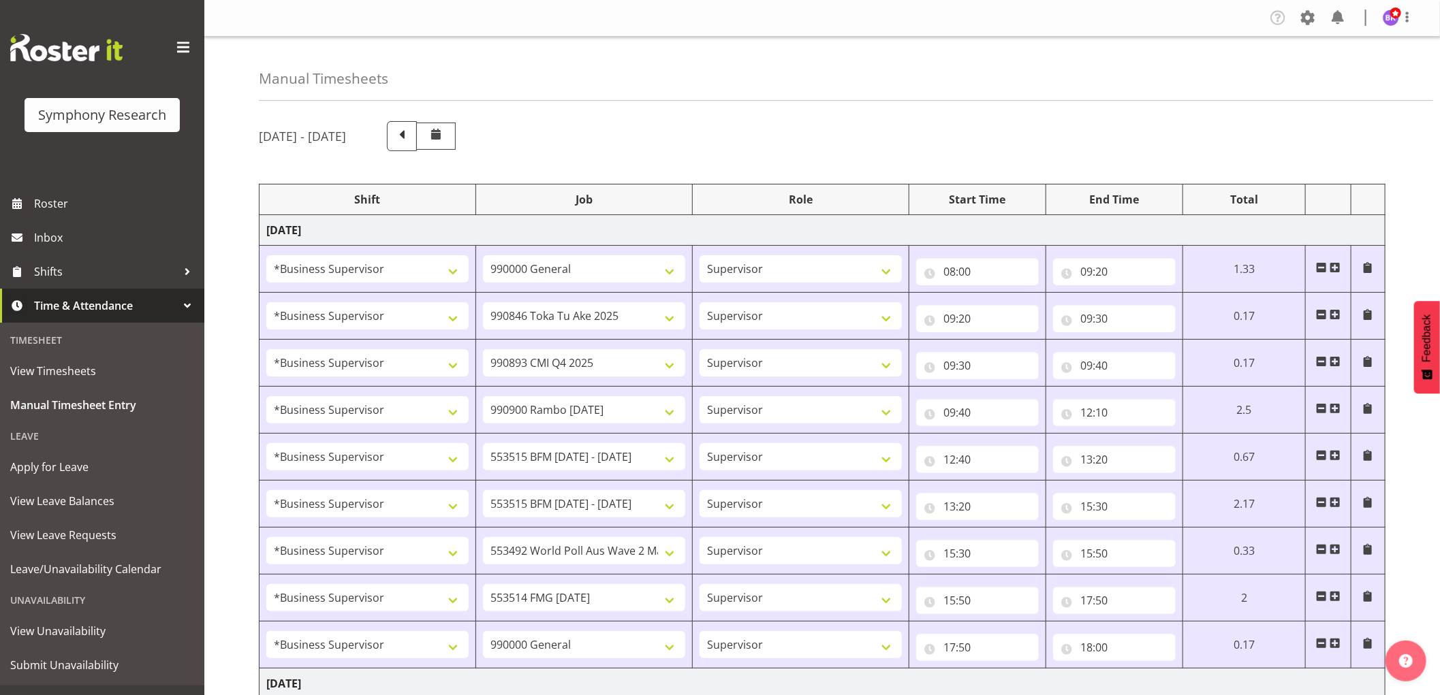
click at [1394, 25] on figure at bounding box center [1391, 18] width 16 height 16
click at [1336, 72] on link "Log Out" at bounding box center [1350, 71] width 131 height 25
